Goal: Transaction & Acquisition: Purchase product/service

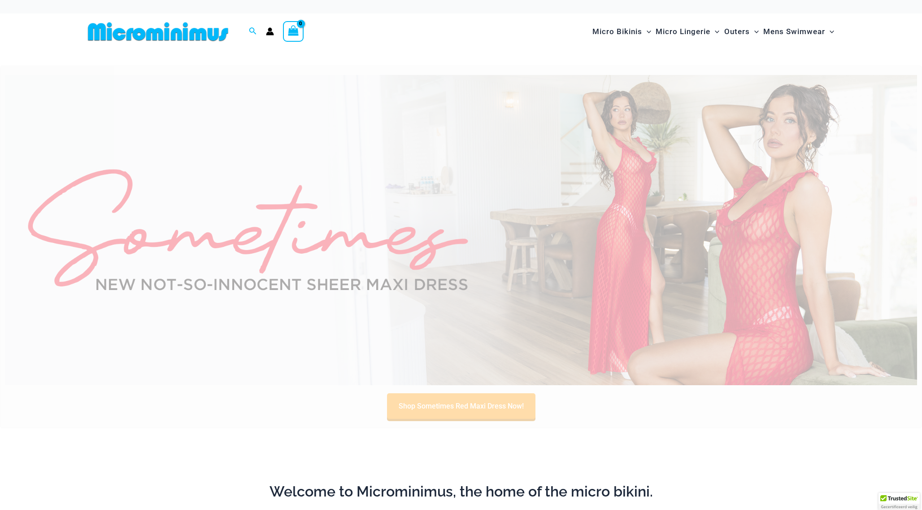
click at [214, 36] on img at bounding box center [158, 32] width 148 height 20
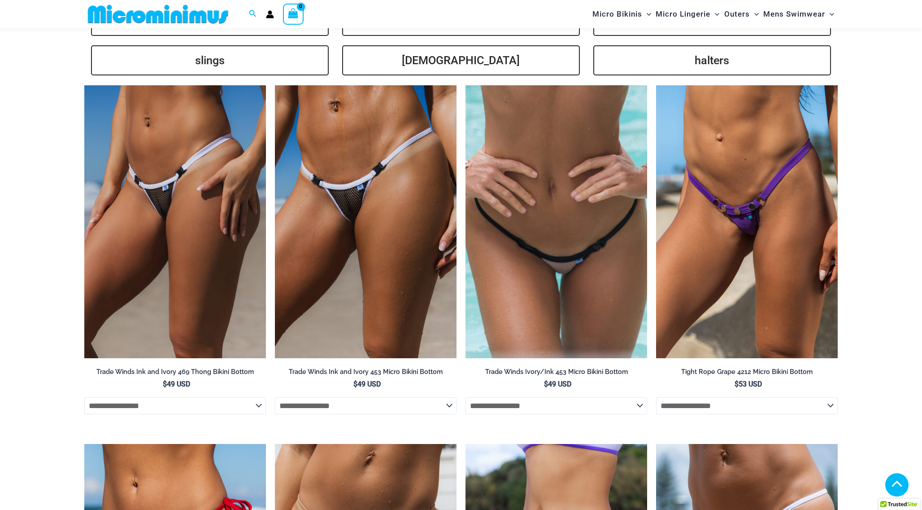
scroll to position [2015, 0]
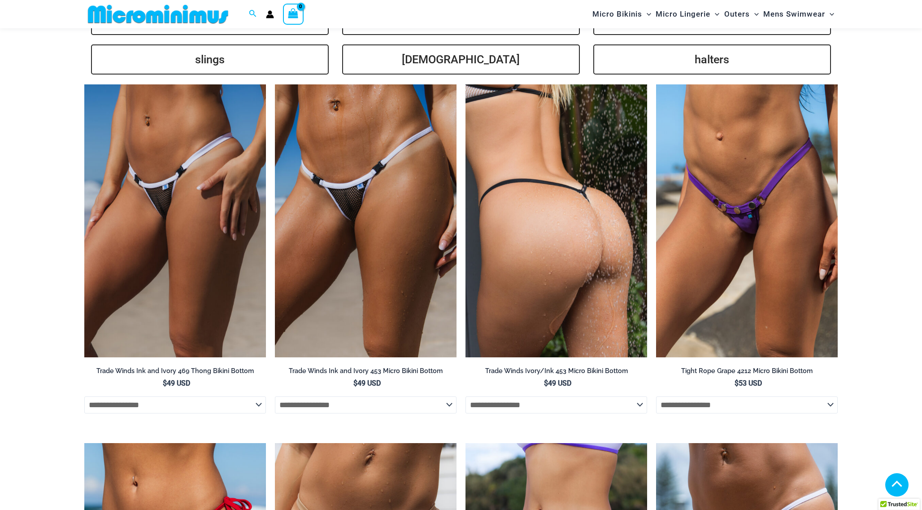
click at [527, 207] on img at bounding box center [557, 220] width 182 height 273
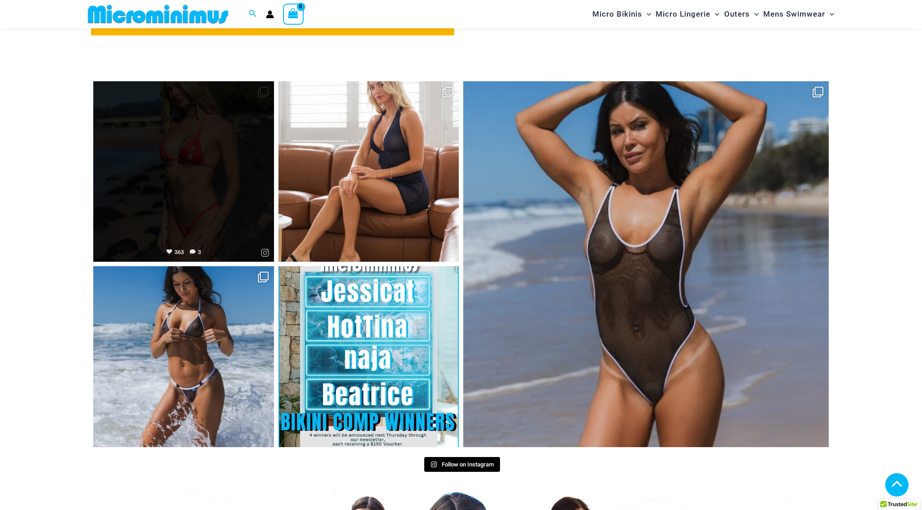
scroll to position [3880, 0]
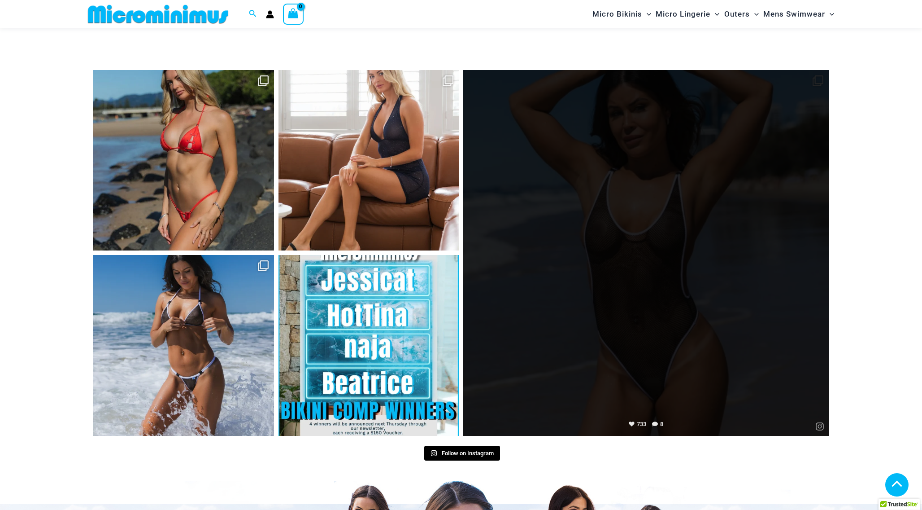
click at [584, 264] on link "Open" at bounding box center [646, 253] width 366 height 366
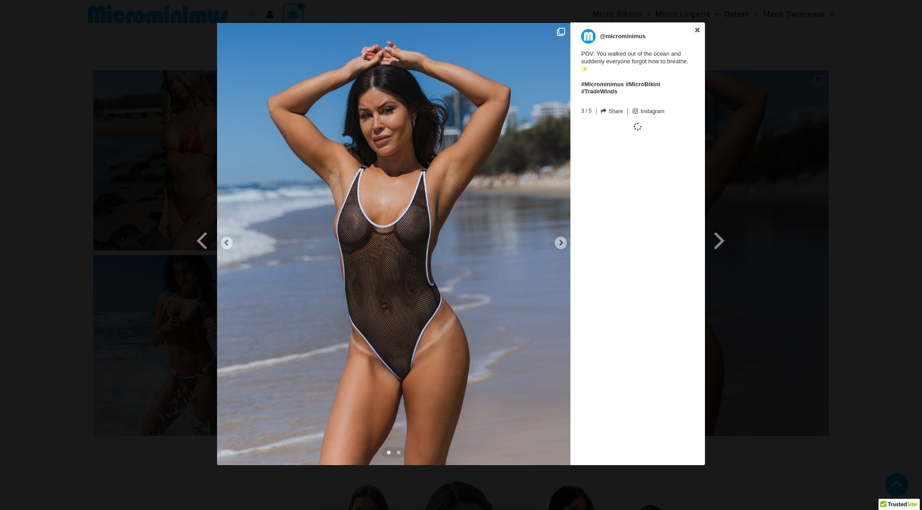
click at [835, 107] on div "Previous Slide Next Slide @microminimus POV: You walked out of the ocean and su…" at bounding box center [461, 244] width 922 height 445
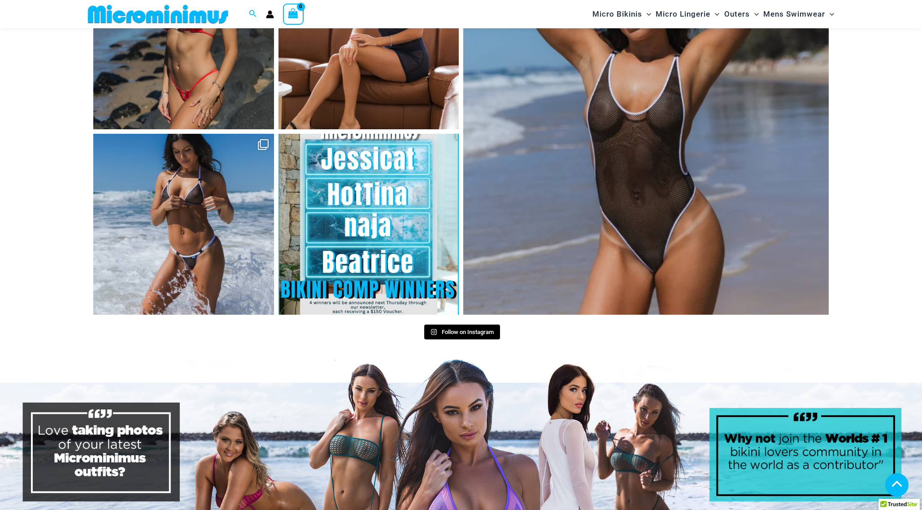
scroll to position [4020, 0]
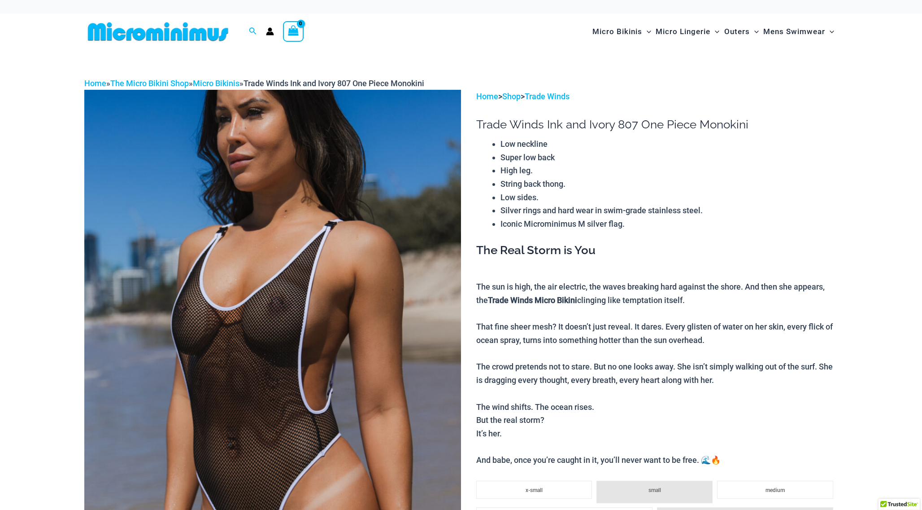
scroll to position [127, 0]
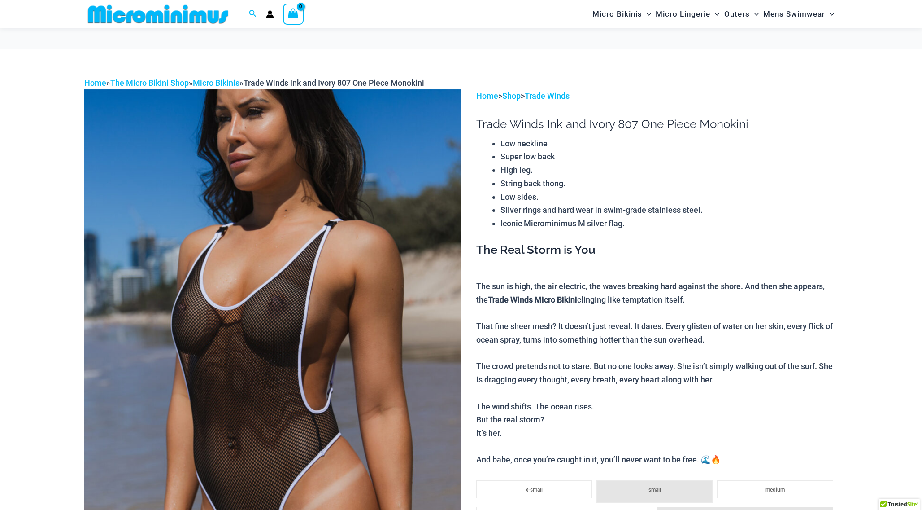
scroll to position [127, 0]
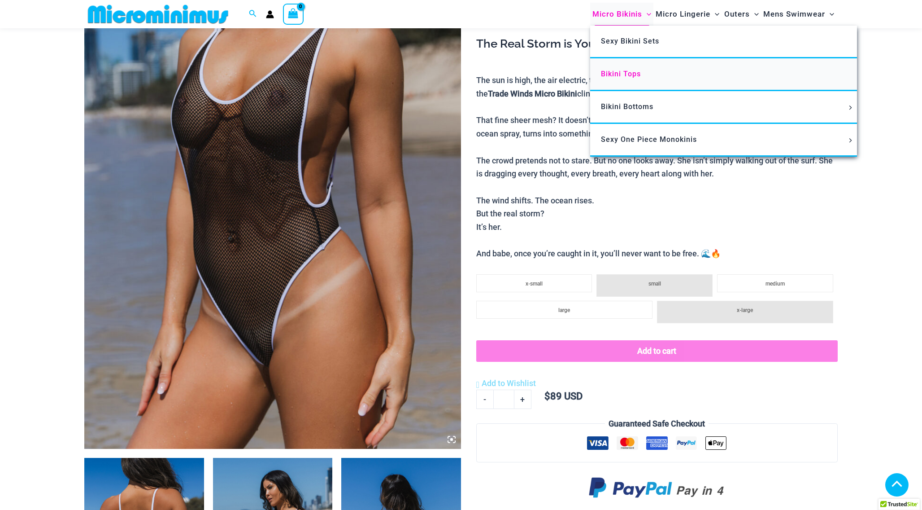
scroll to position [202, 0]
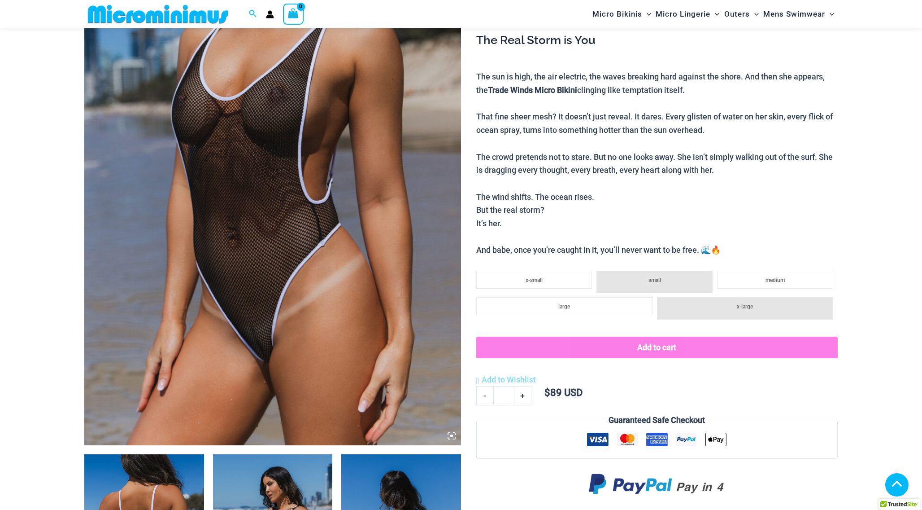
click at [669, 274] on li "small" at bounding box center [655, 282] width 116 height 22
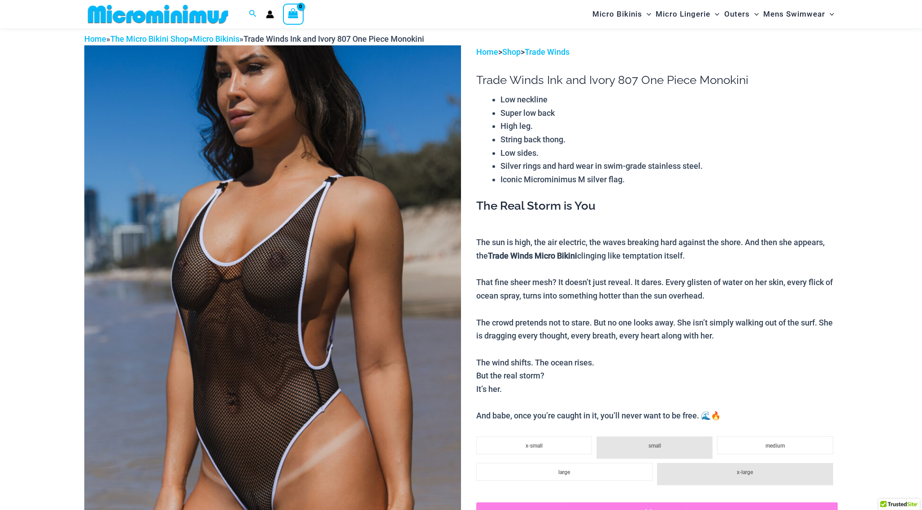
scroll to position [22, 0]
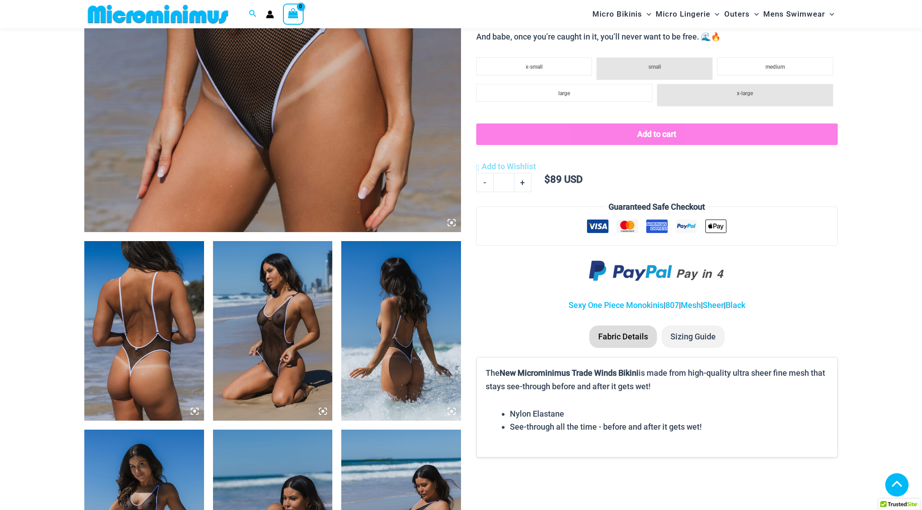
scroll to position [415, 0]
click at [146, 359] on img at bounding box center [144, 329] width 120 height 179
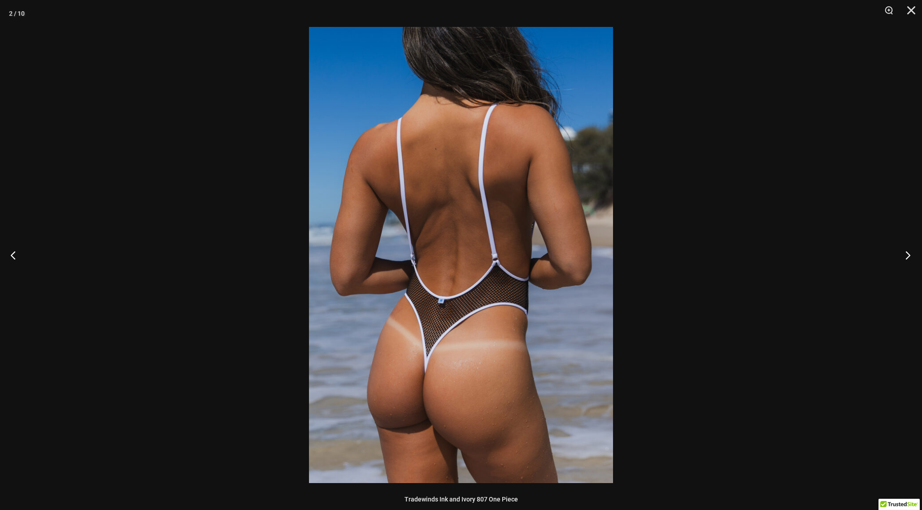
click at [906, 256] on button "Next" at bounding box center [906, 254] width 34 height 45
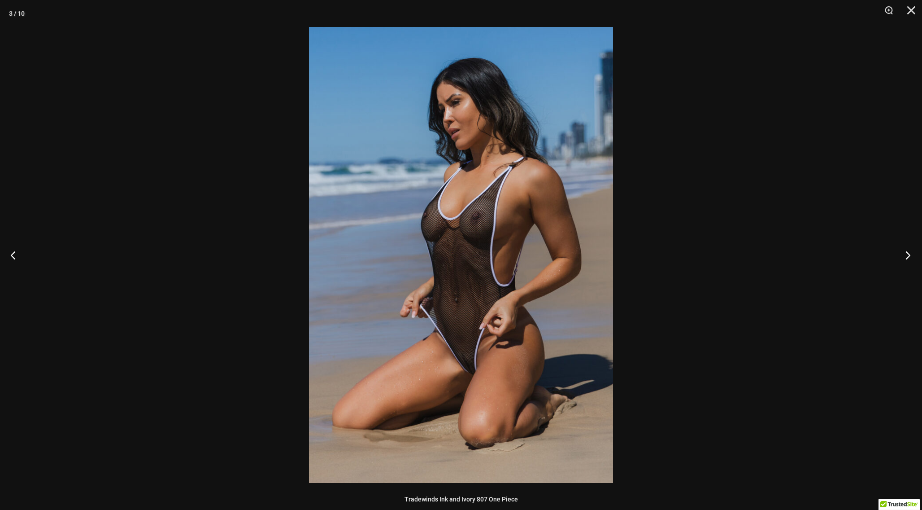
click at [906, 256] on button "Next" at bounding box center [906, 254] width 34 height 45
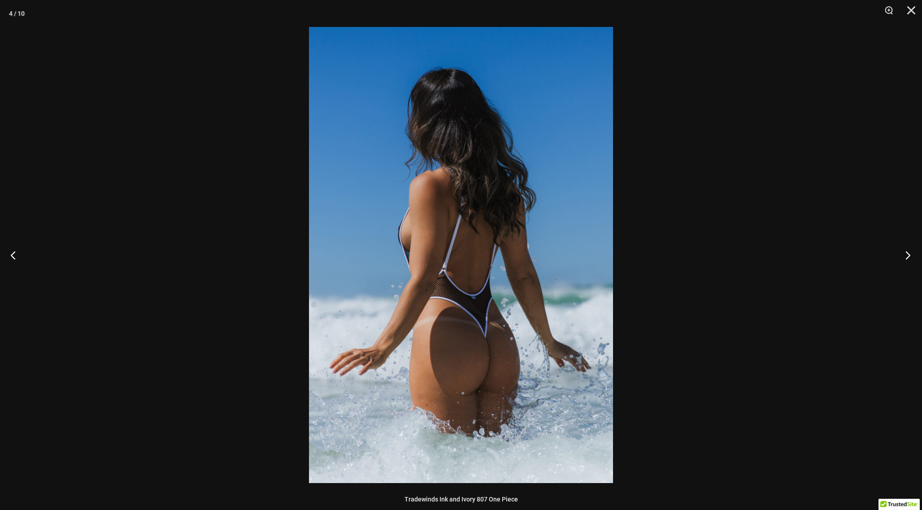
click at [906, 256] on button "Next" at bounding box center [906, 254] width 34 height 45
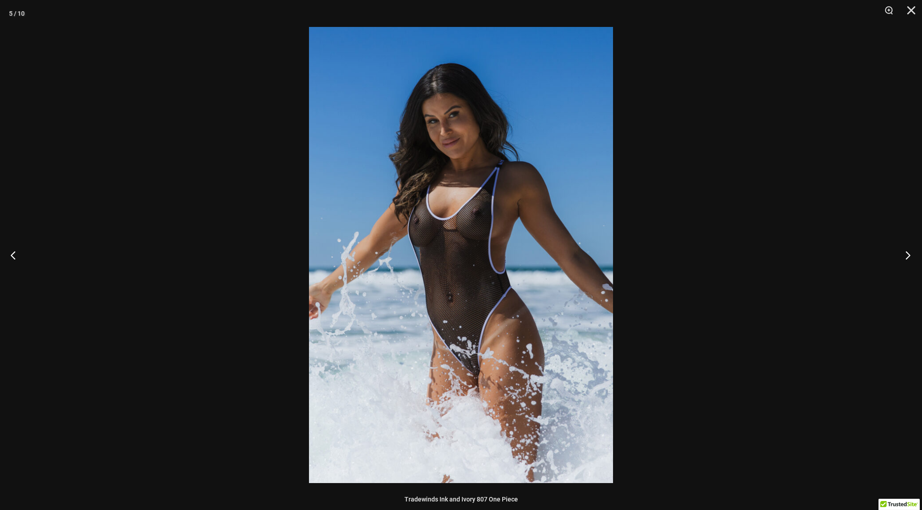
click at [906, 256] on button "Next" at bounding box center [906, 254] width 34 height 45
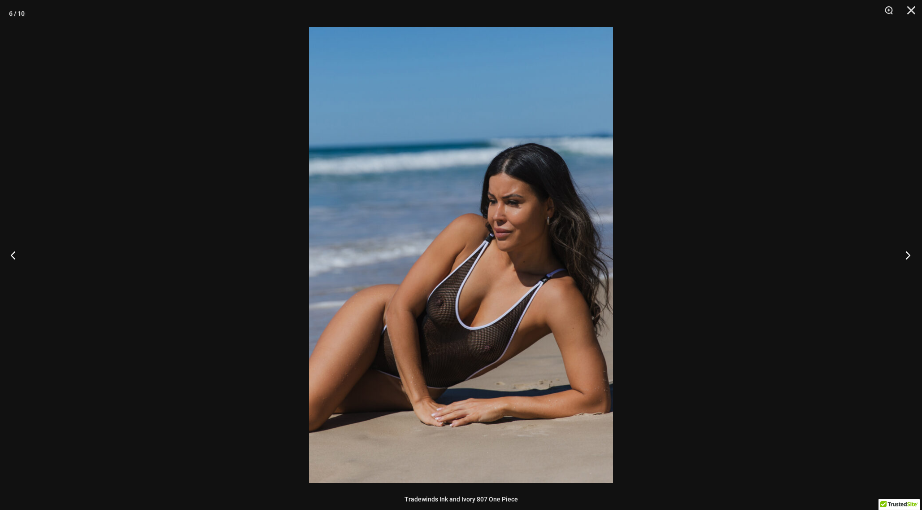
click at [906, 256] on button "Next" at bounding box center [906, 254] width 34 height 45
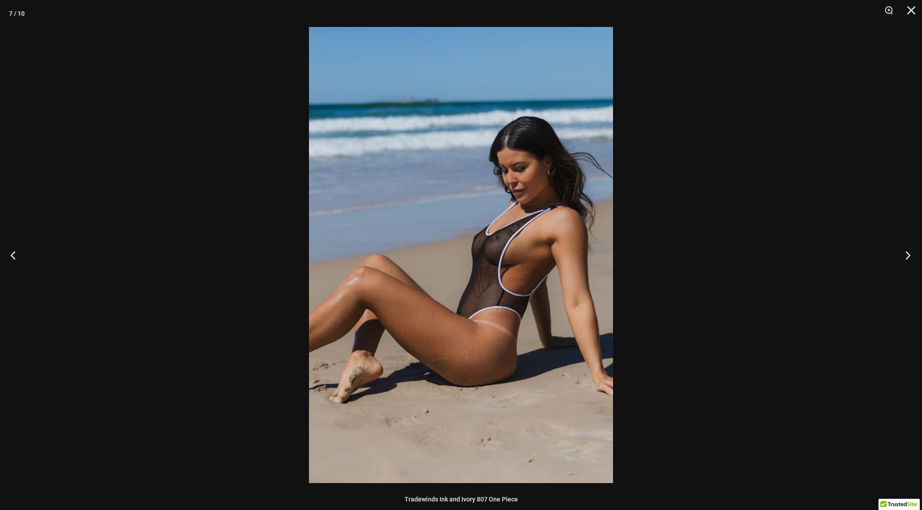
click at [906, 256] on button "Next" at bounding box center [906, 254] width 34 height 45
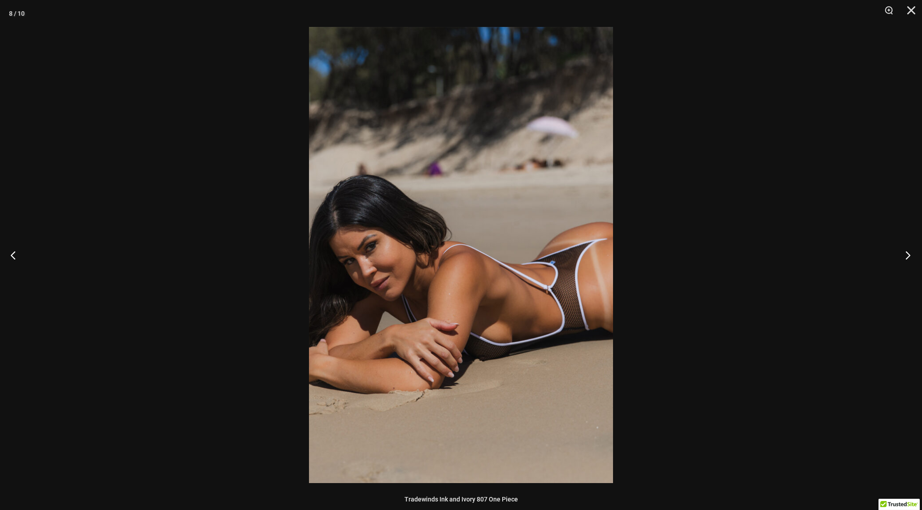
click at [906, 256] on button "Next" at bounding box center [906, 254] width 34 height 45
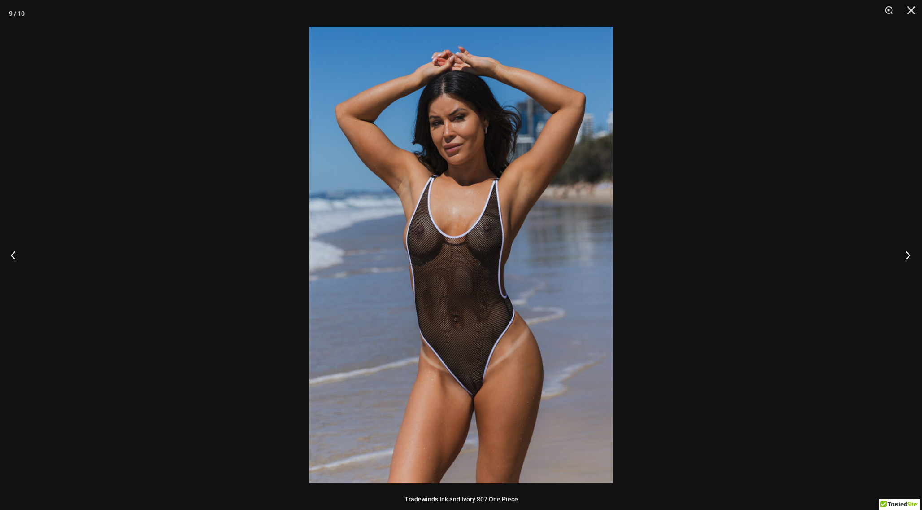
click at [906, 256] on button "Next" at bounding box center [906, 254] width 34 height 45
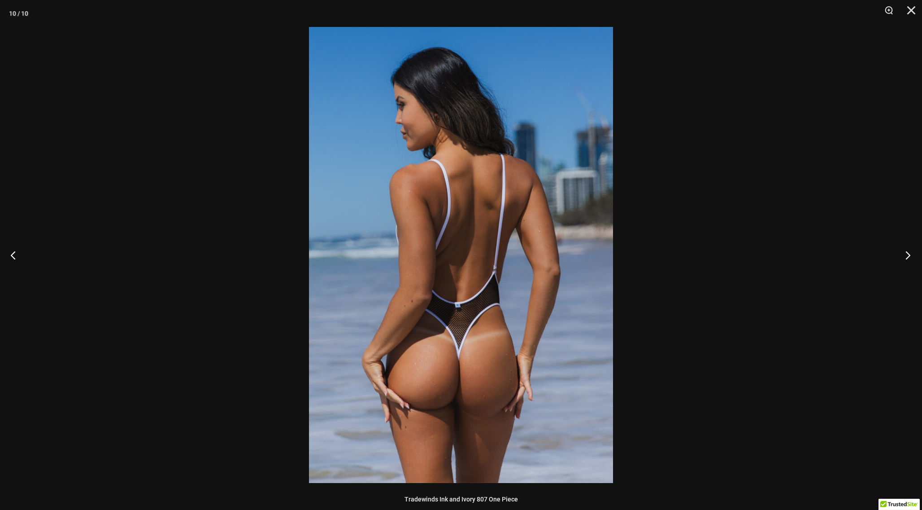
click at [906, 256] on button "Next" at bounding box center [906, 254] width 34 height 45
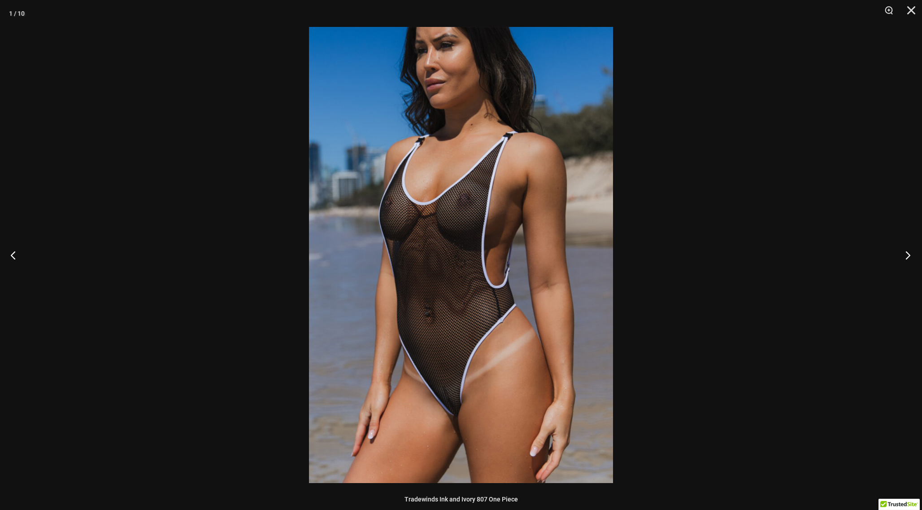
click at [906, 256] on button "Next" at bounding box center [906, 254] width 34 height 45
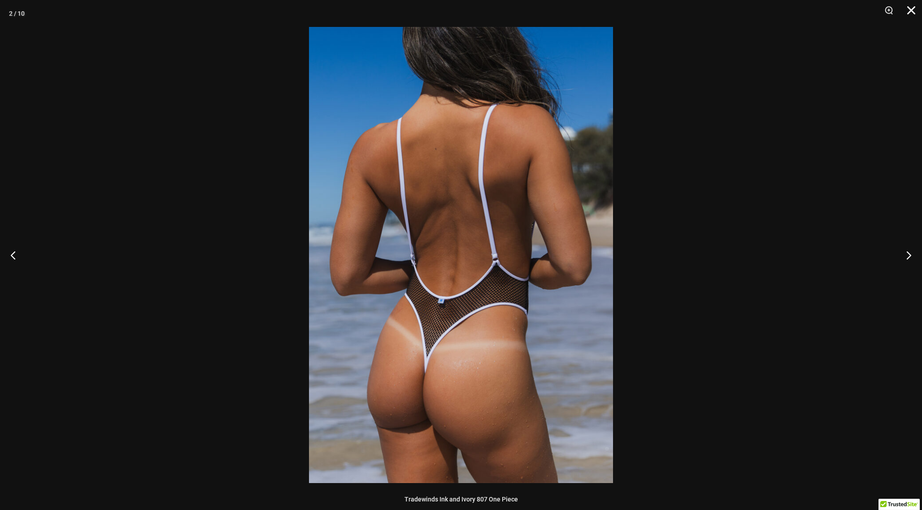
click at [914, 16] on button "Close" at bounding box center [908, 13] width 22 height 27
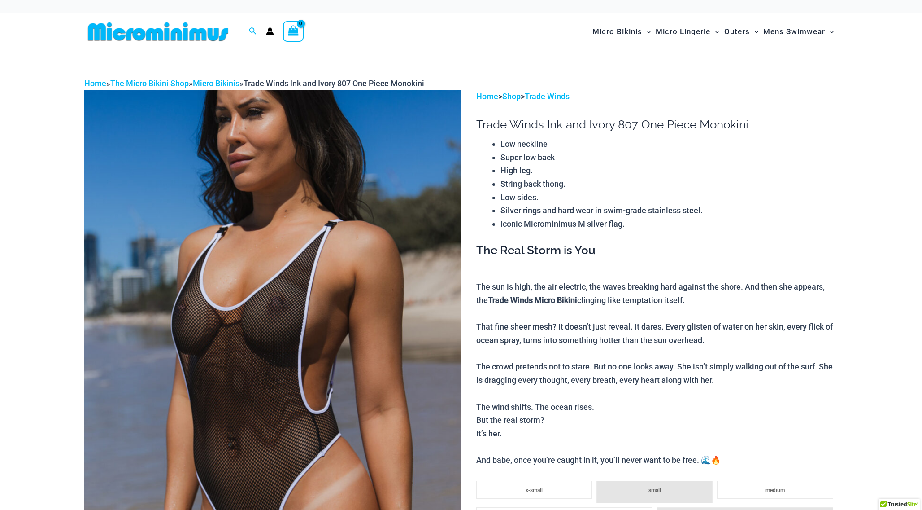
scroll to position [0, 0]
